Goal: Navigation & Orientation: Find specific page/section

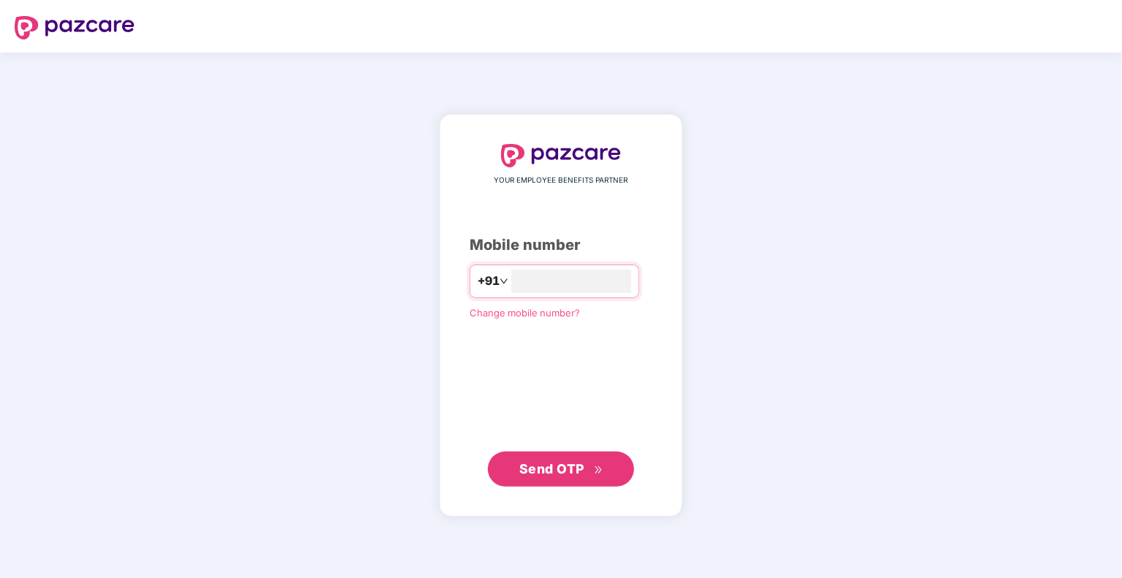
type input "**********"
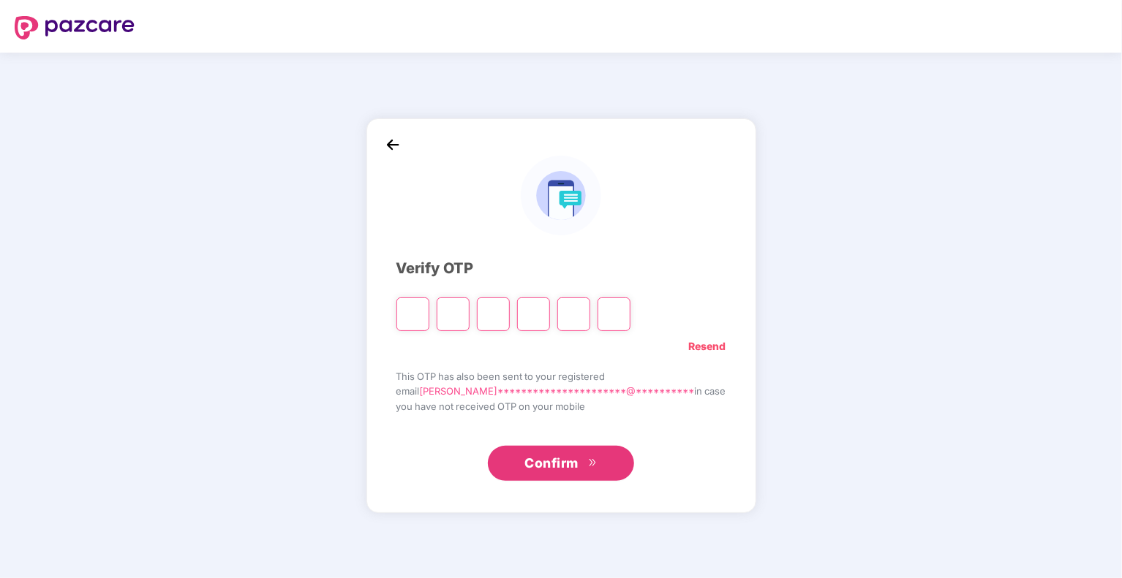
type input "*"
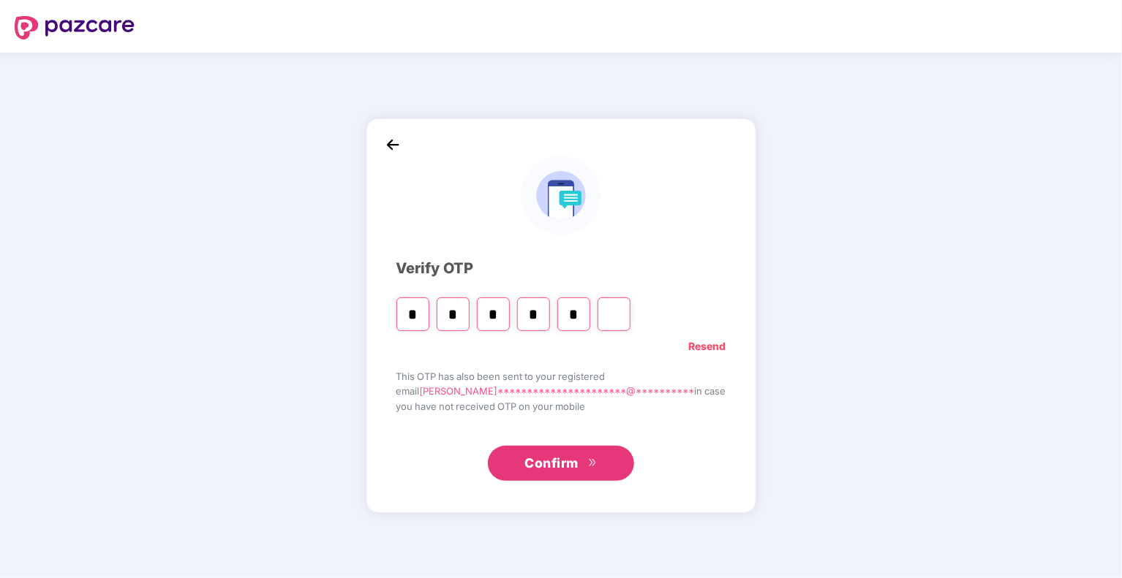
type input "*"
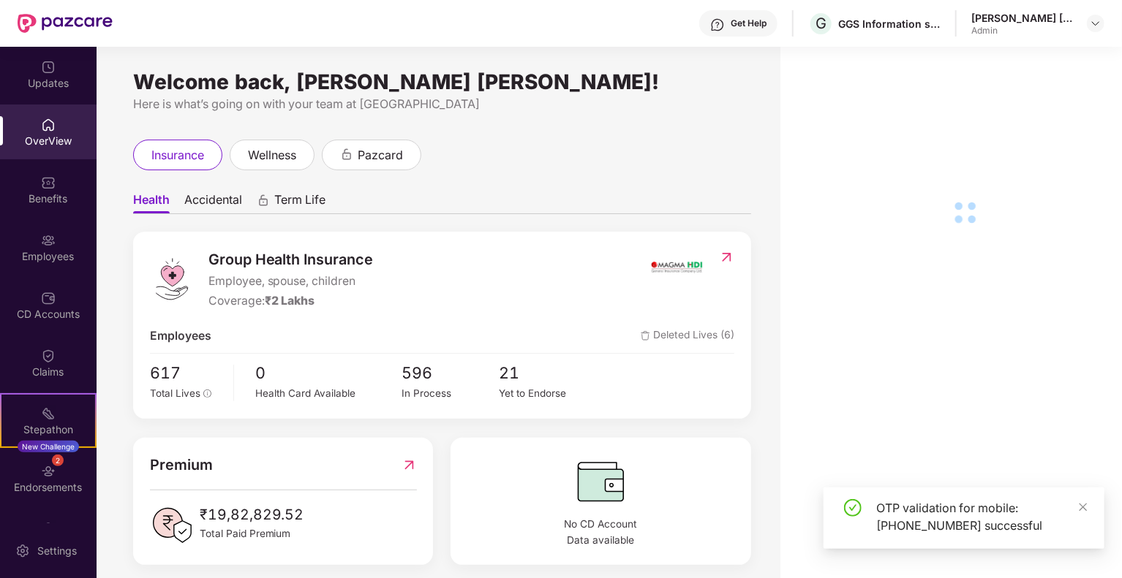
click at [53, 252] on div "Employees" at bounding box center [48, 256] width 97 height 15
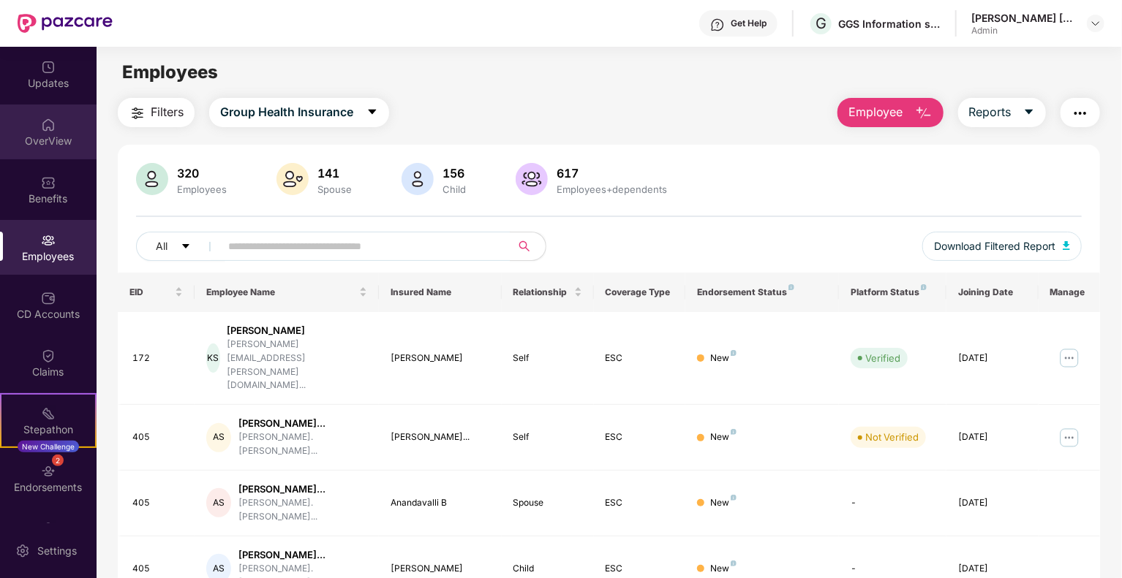
click at [47, 137] on div "OverView" at bounding box center [48, 141] width 97 height 15
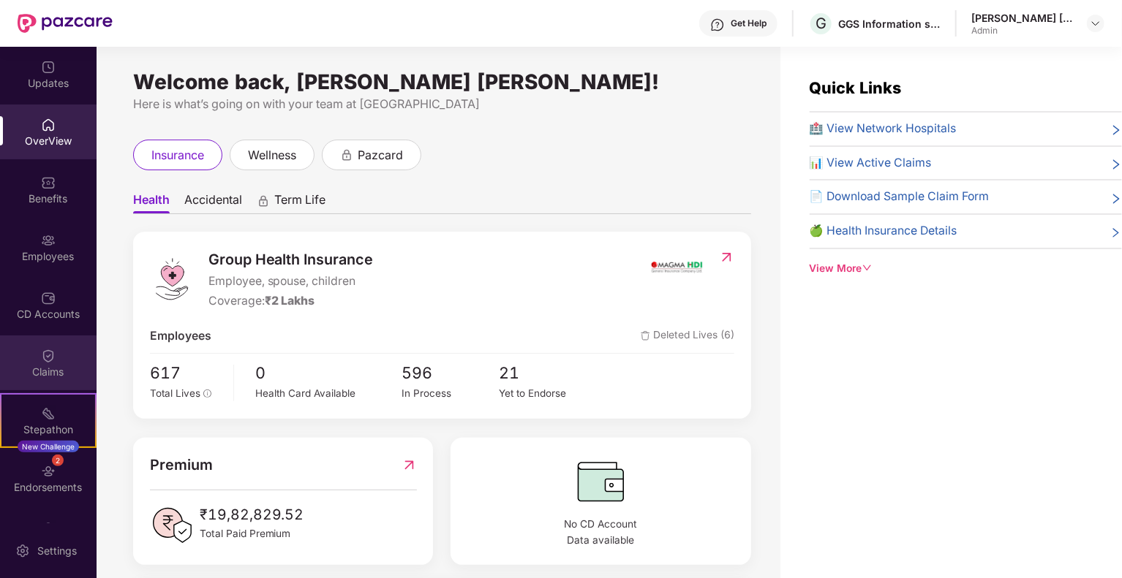
click at [51, 371] on div "Claims" at bounding box center [48, 372] width 97 height 15
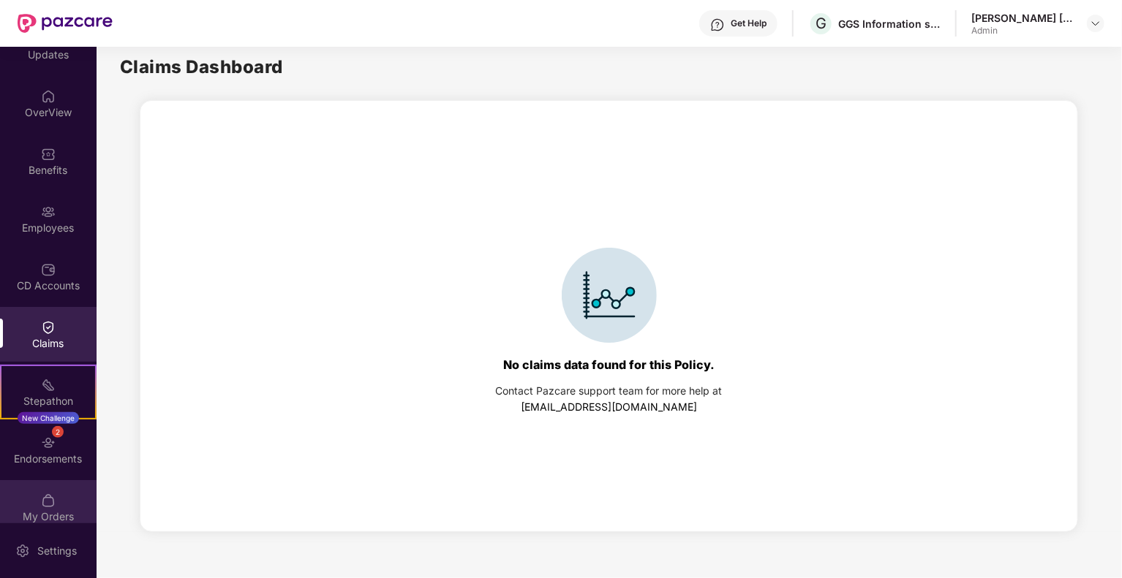
scroll to position [43, 0]
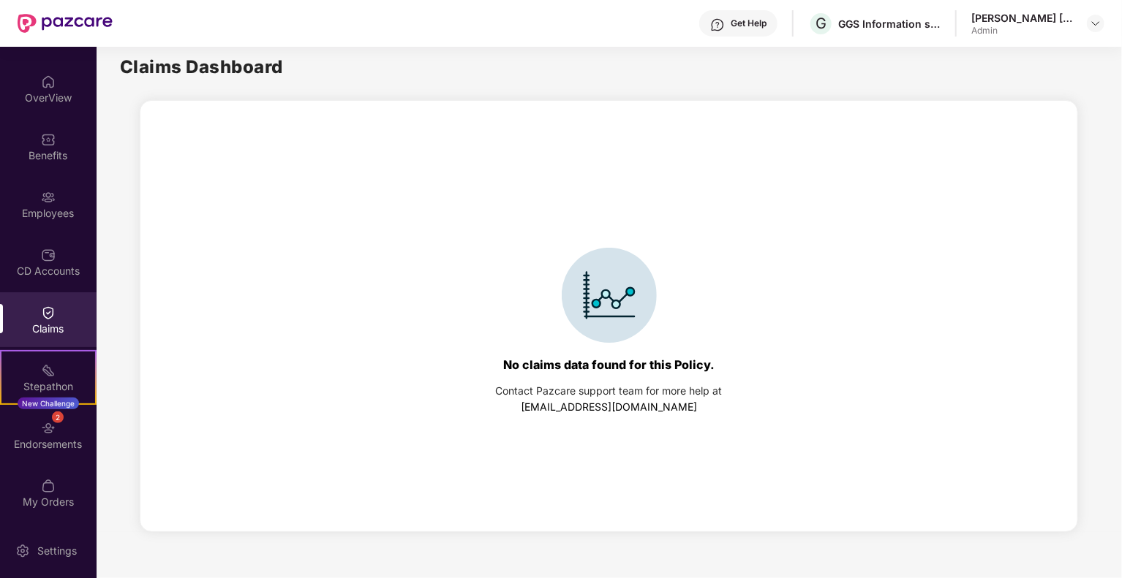
click at [45, 322] on div "Claims" at bounding box center [48, 329] width 97 height 15
click at [51, 440] on div "Endorsements" at bounding box center [48, 444] width 97 height 15
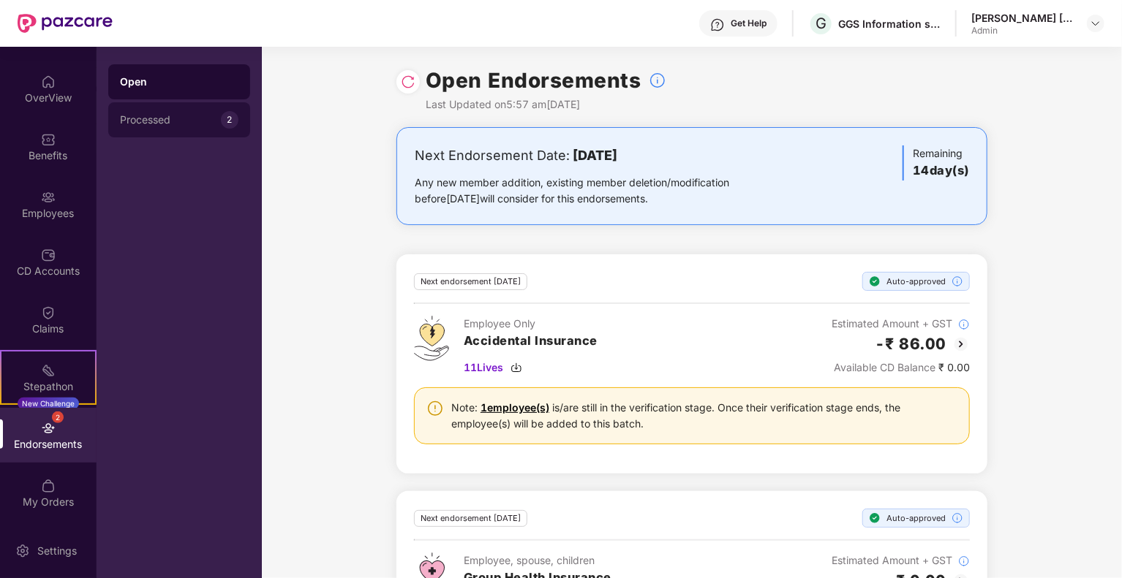
click at [171, 124] on div "Processed" at bounding box center [170, 120] width 101 height 12
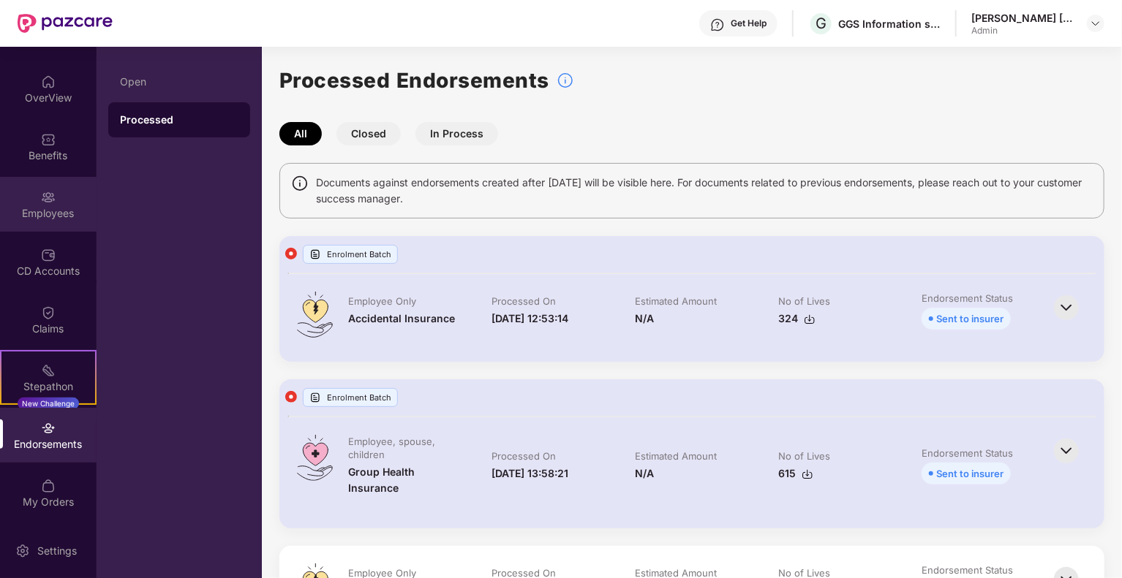
click at [48, 221] on div "Employees" at bounding box center [48, 204] width 97 height 55
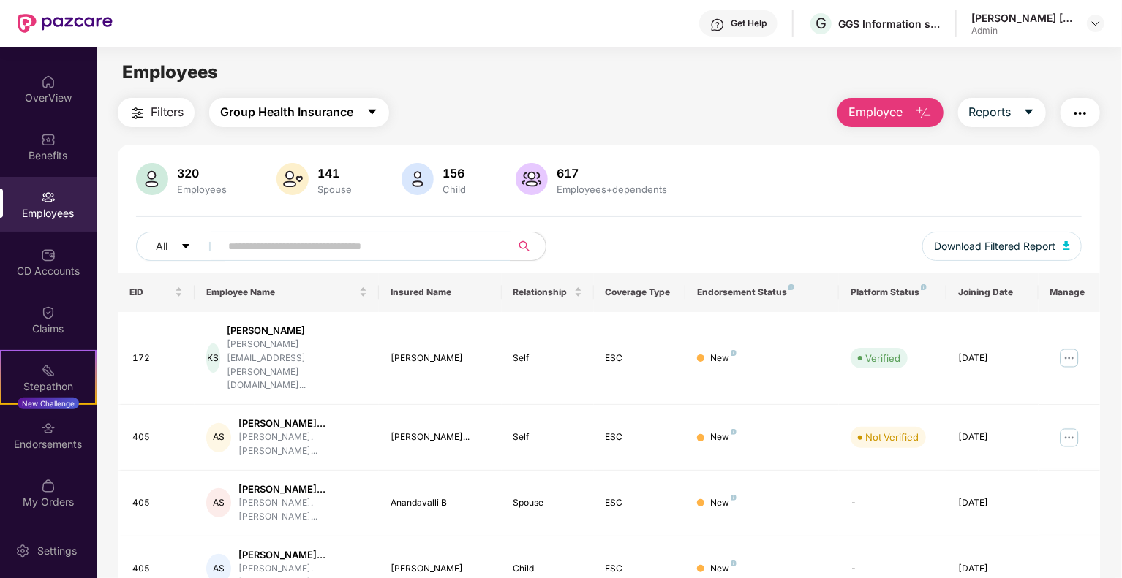
click at [367, 115] on button "Group Health Insurance" at bounding box center [299, 112] width 180 height 29
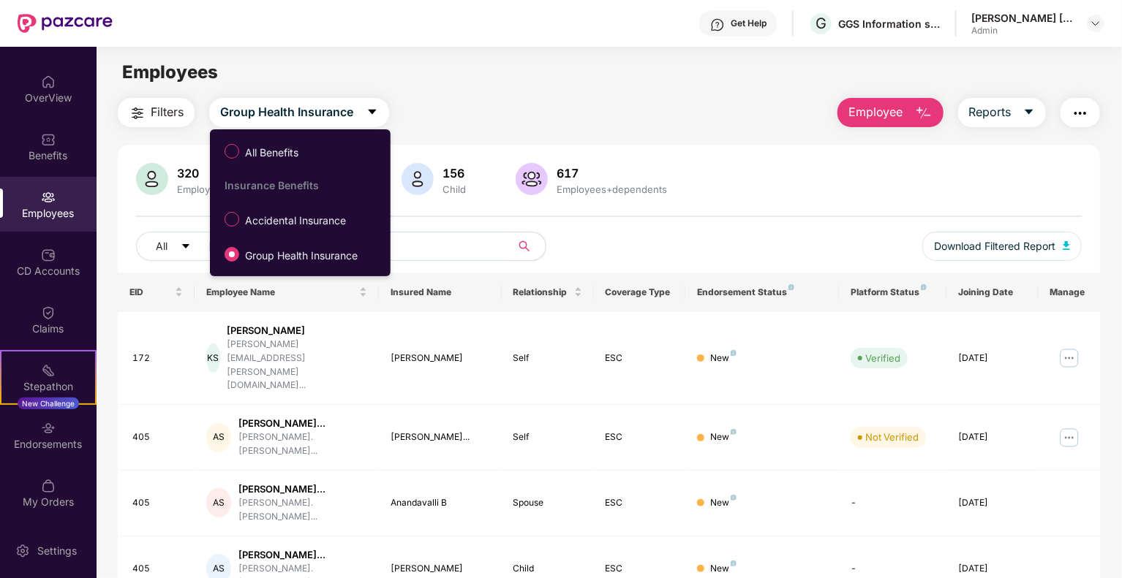
click at [542, 108] on div "Filters Group Health Insurance Employee Reports" at bounding box center [609, 112] width 982 height 29
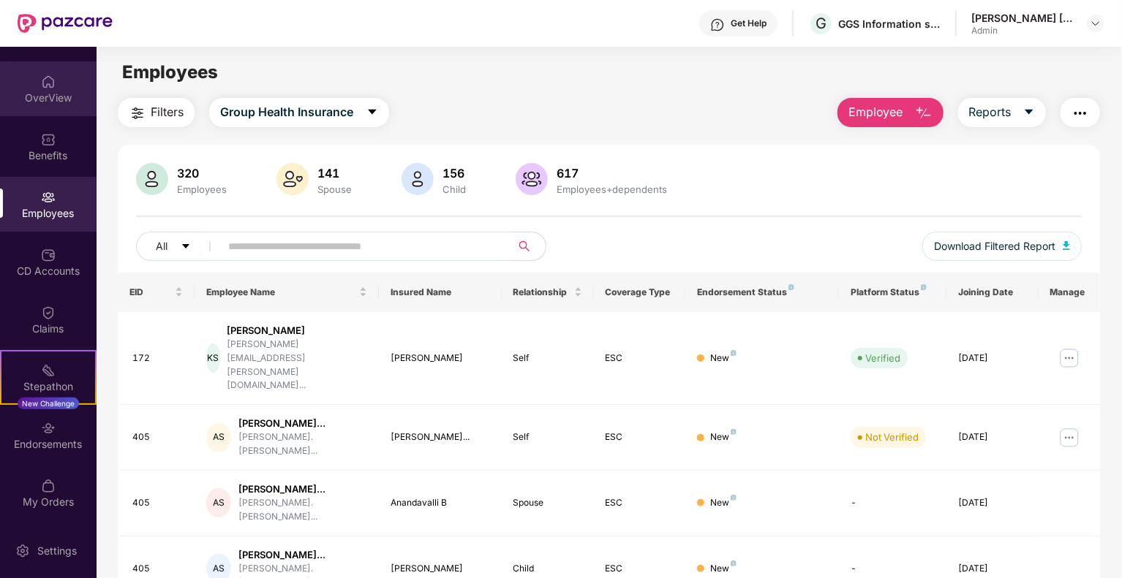
click at [64, 95] on div "OverView" at bounding box center [48, 98] width 97 height 15
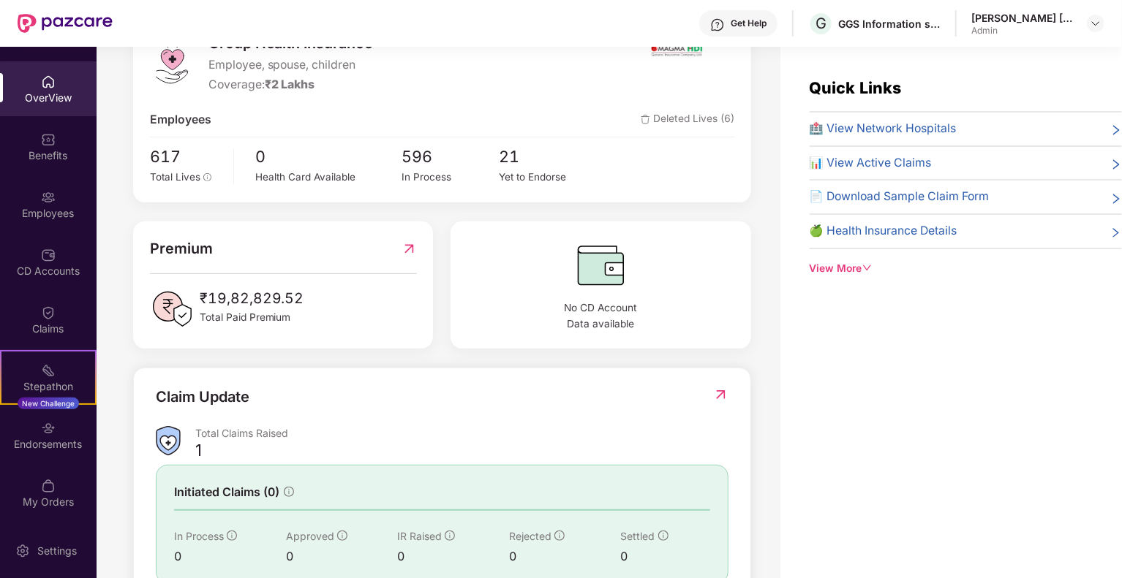
scroll to position [27, 0]
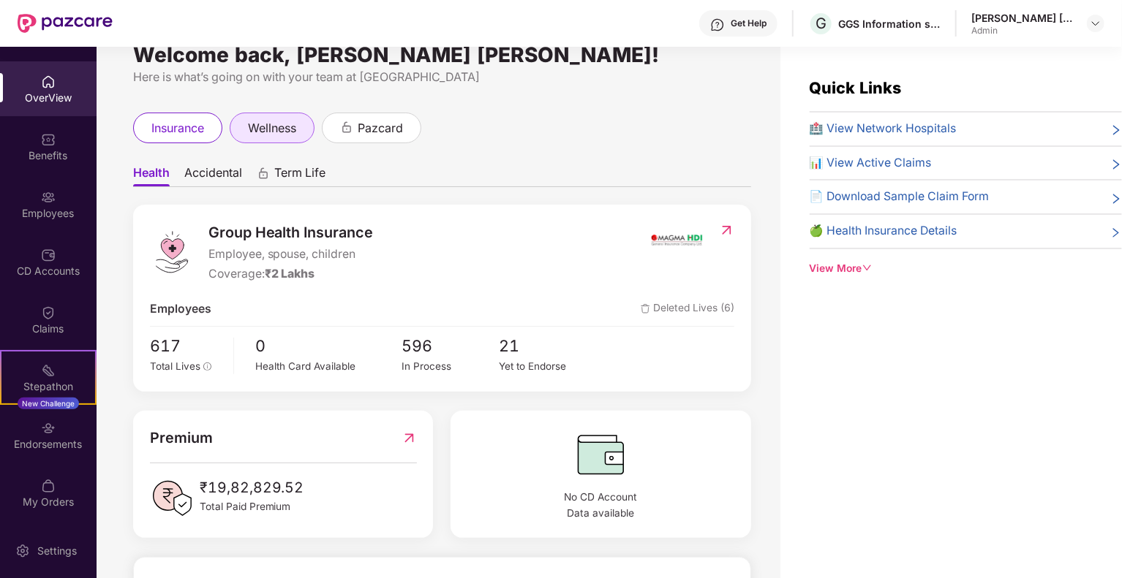
click at [293, 133] on span "wellness" at bounding box center [272, 128] width 48 height 18
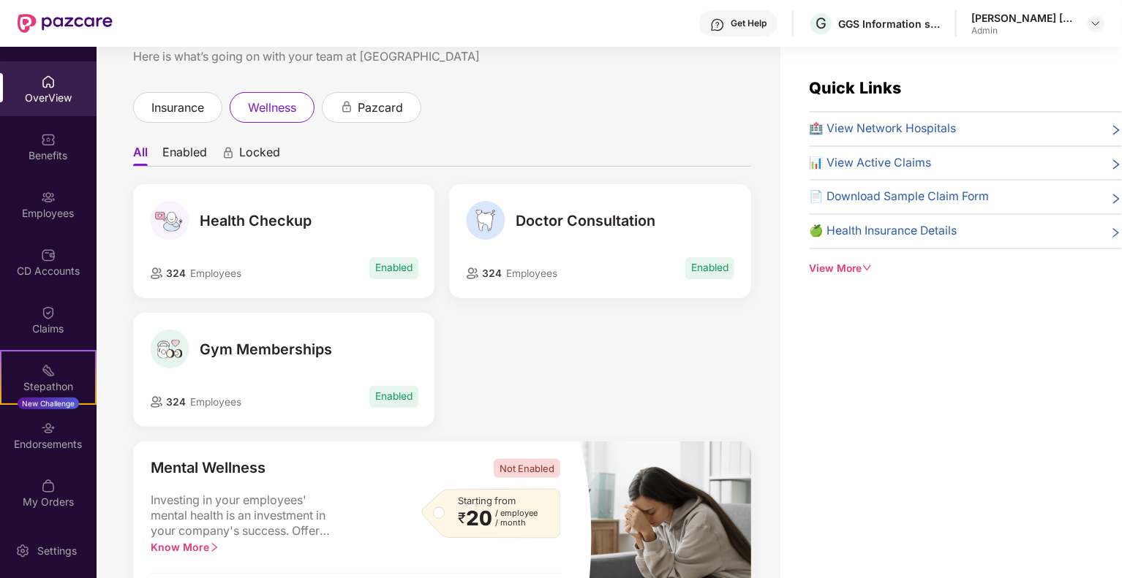
scroll to position [73, 0]
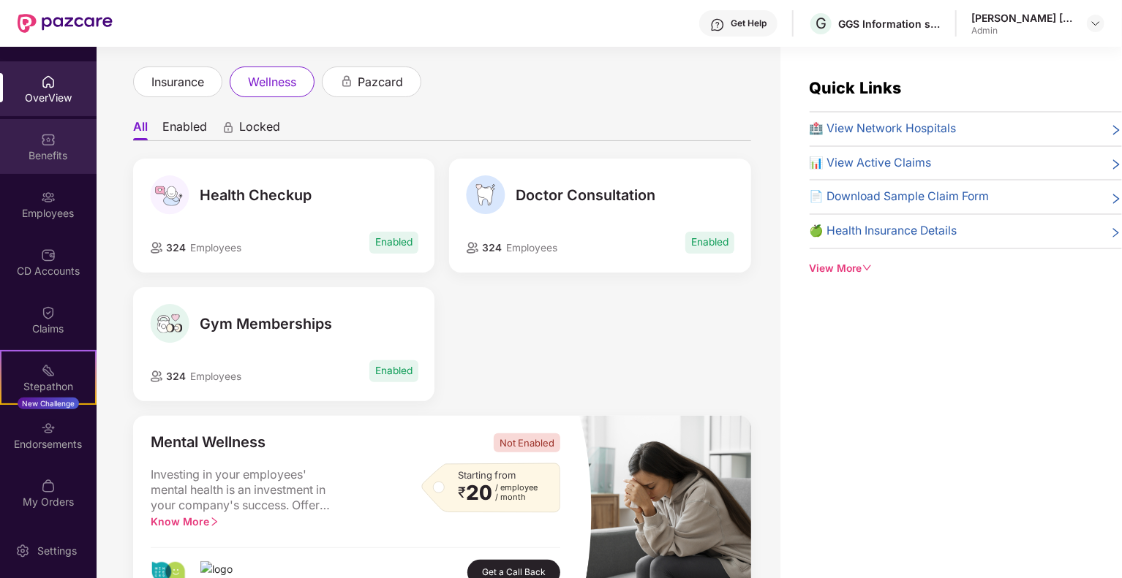
click at [41, 153] on div "Benefits" at bounding box center [48, 155] width 97 height 15
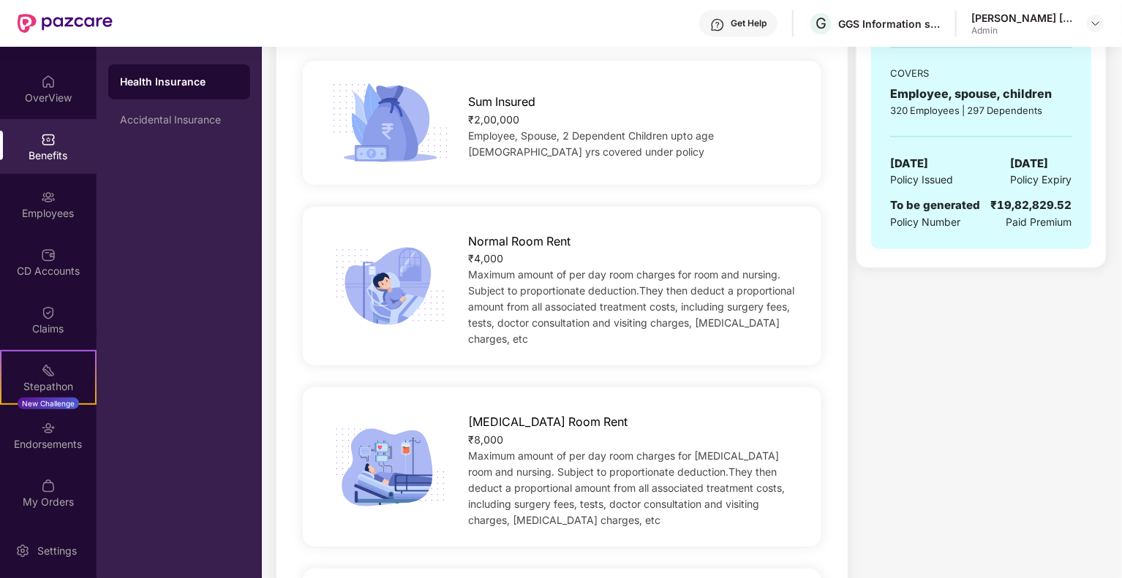
scroll to position [293, 0]
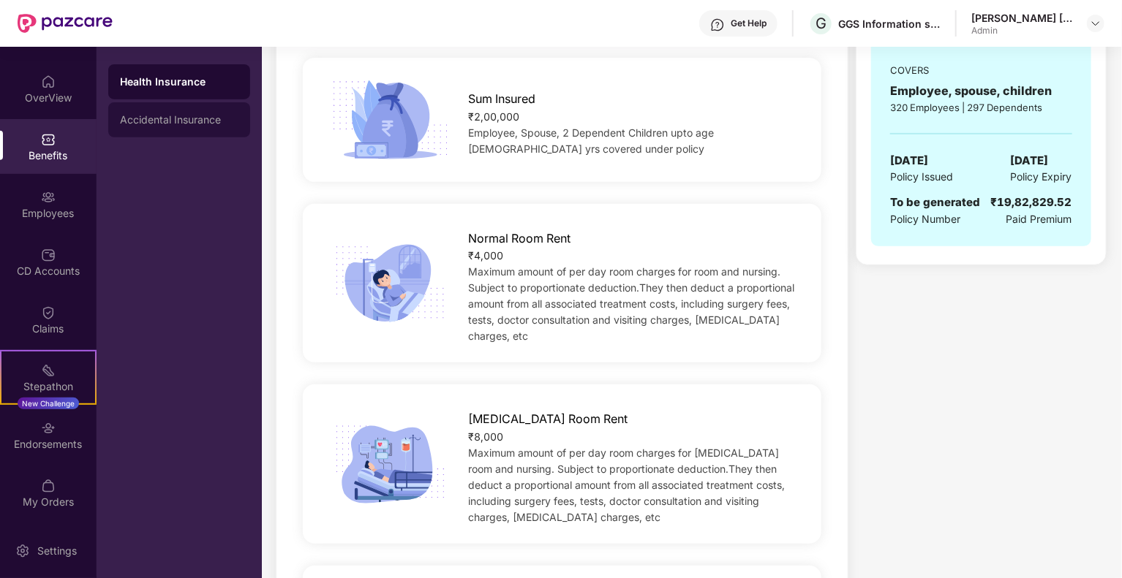
click at [169, 116] on div "Accidental Insurance" at bounding box center [179, 120] width 118 height 12
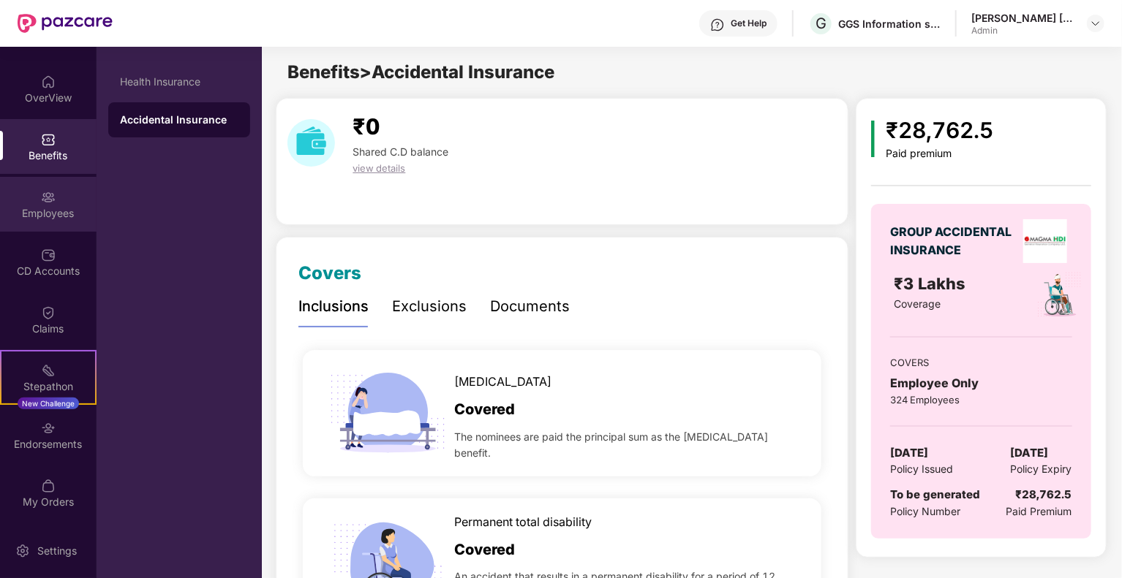
click at [47, 204] on img at bounding box center [48, 197] width 15 height 15
